Goal: Transaction & Acquisition: Purchase product/service

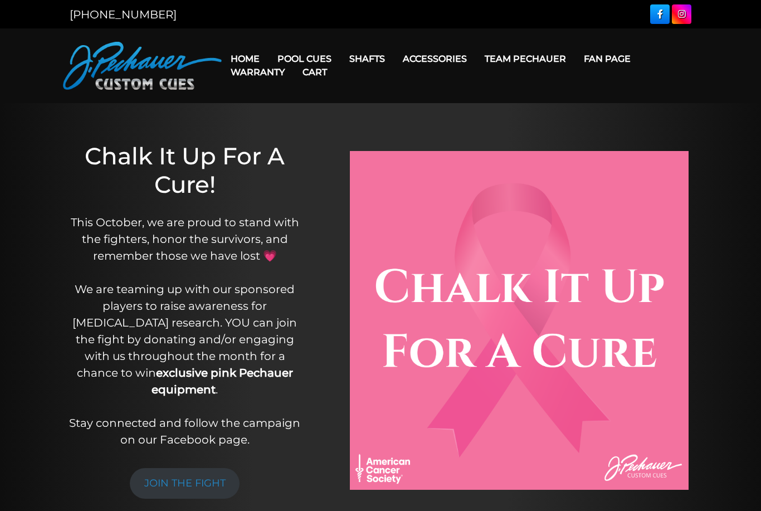
click at [322, 59] on link "Cart" at bounding box center [314, 72] width 42 height 28
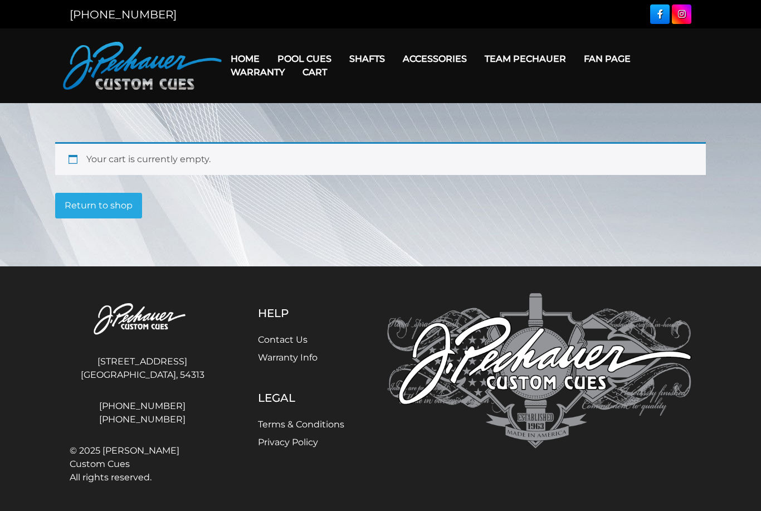
click at [361, 161] on link "People’s Choice Cues" at bounding box center [337, 153] width 137 height 16
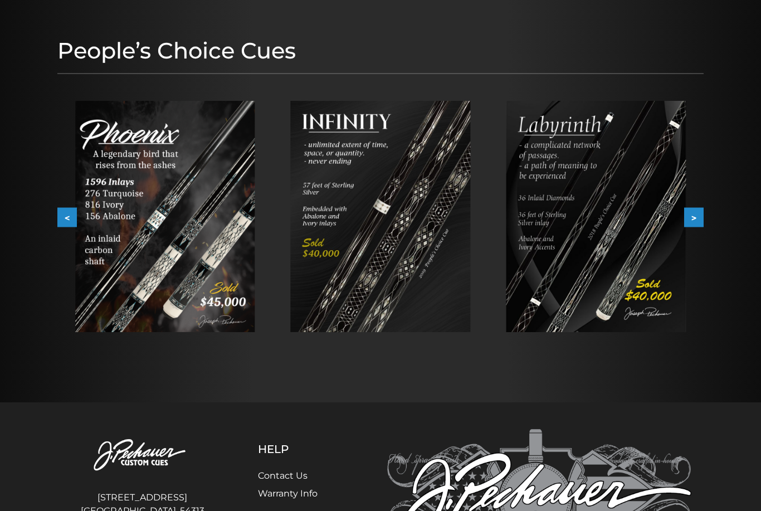
scroll to position [72, 0]
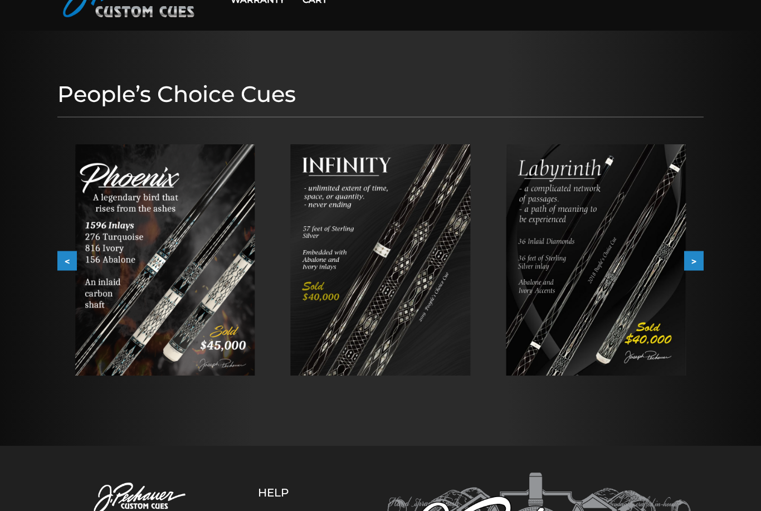
click at [697, 258] on button ">" at bounding box center [693, 260] width 19 height 19
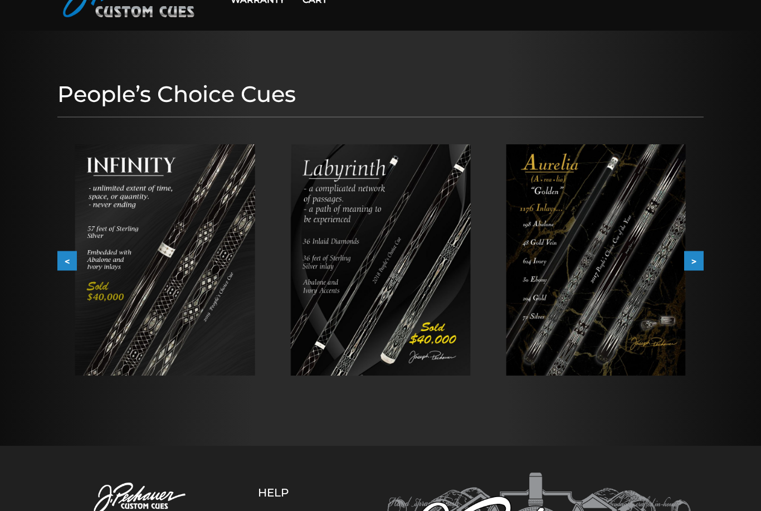
click at [703, 261] on button ">" at bounding box center [693, 260] width 19 height 19
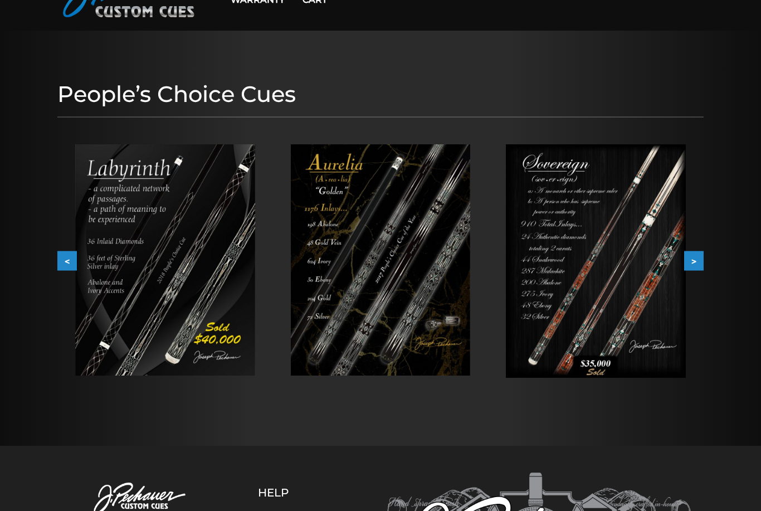
click at [694, 269] on button ">" at bounding box center [693, 260] width 19 height 19
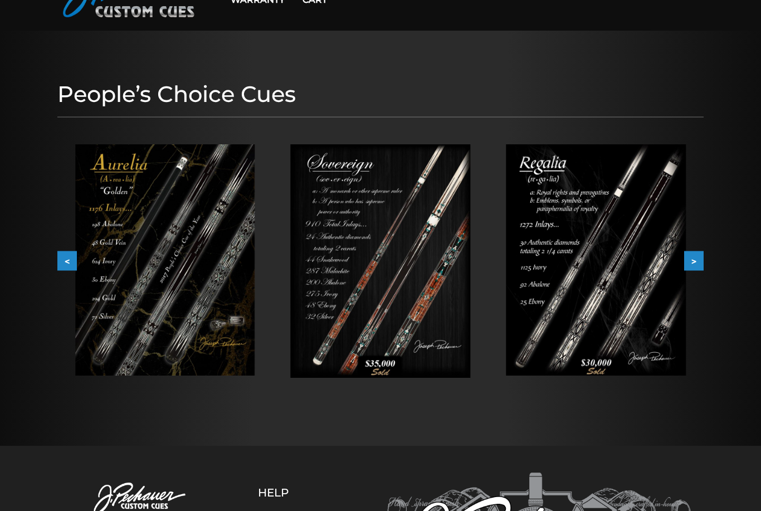
click at [698, 266] on button ">" at bounding box center [693, 260] width 19 height 19
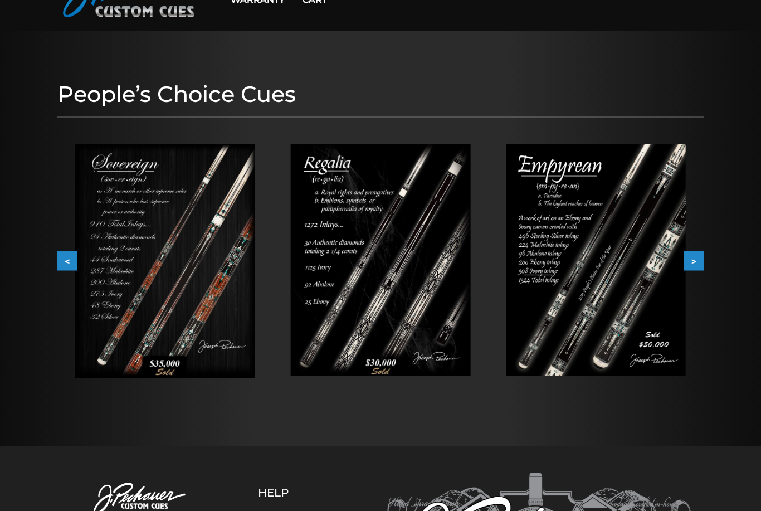
click at [698, 266] on button ">" at bounding box center [693, 260] width 19 height 19
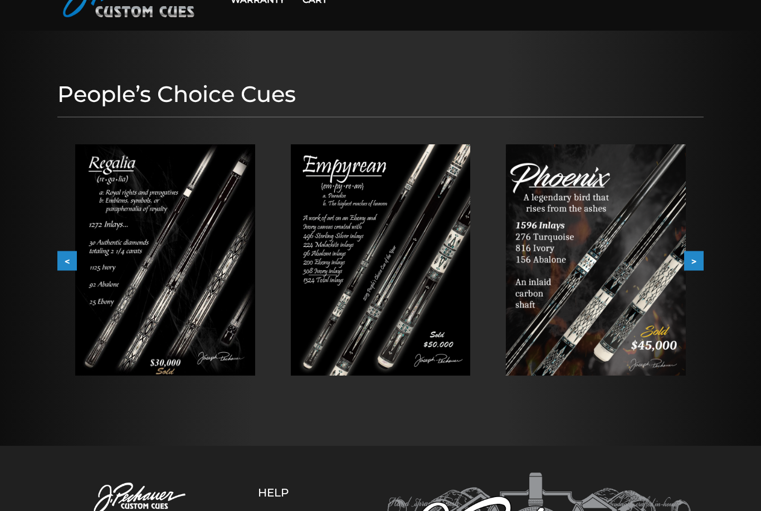
scroll to position [0, 0]
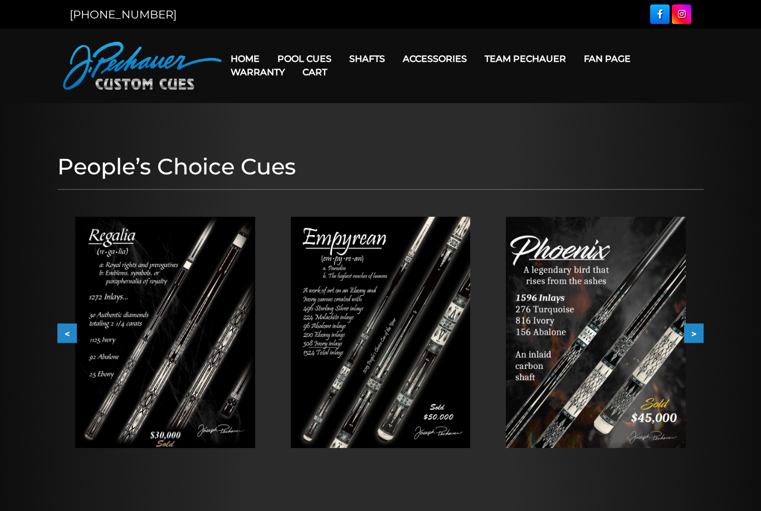
click at [371, 130] on link "Champion Collection" at bounding box center [337, 122] width 137 height 16
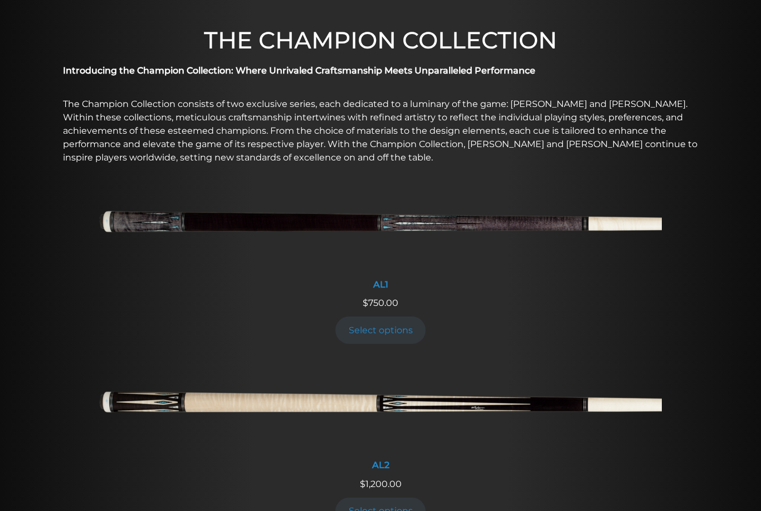
scroll to position [322, 0]
click at [398, 328] on link "Select options" at bounding box center [380, 330] width 90 height 27
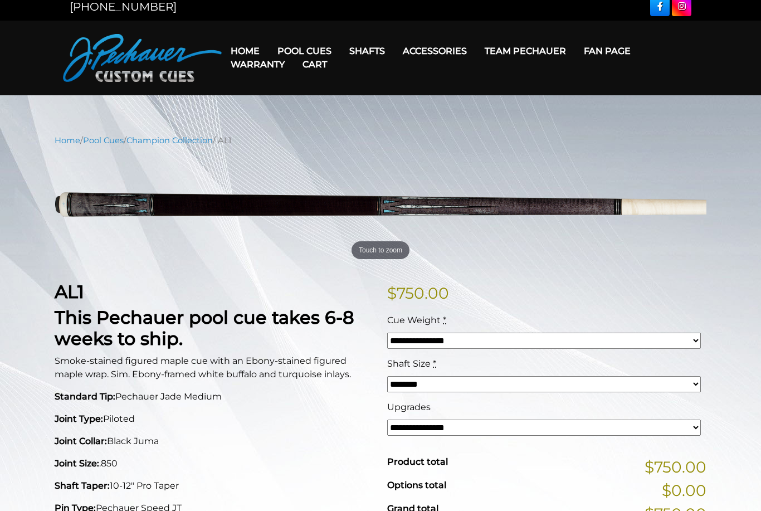
scroll to position [53, 0]
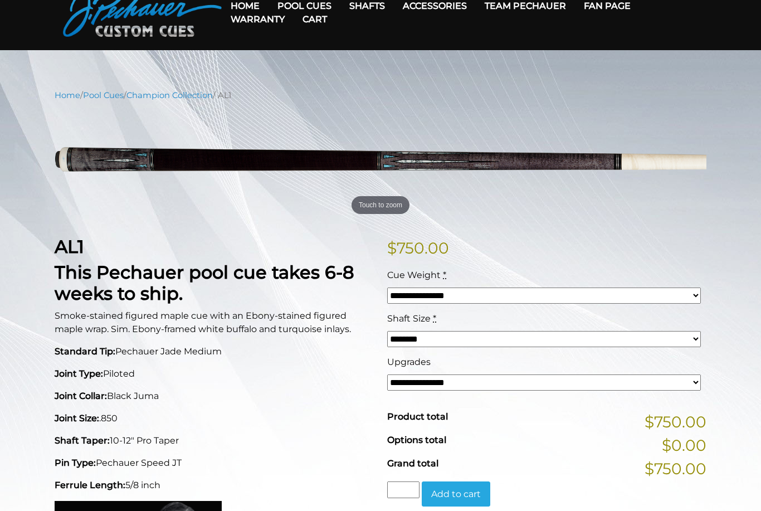
click at [692, 300] on select "**********" at bounding box center [543, 295] width 313 height 16
select select "*****"
click at [682, 386] on select "**********" at bounding box center [543, 382] width 313 height 16
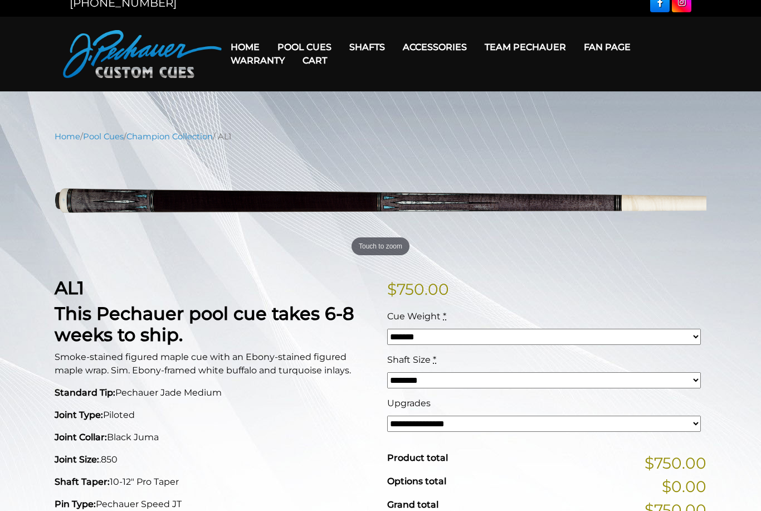
scroll to position [11, 0]
